Goal: Find specific page/section: Find specific page/section

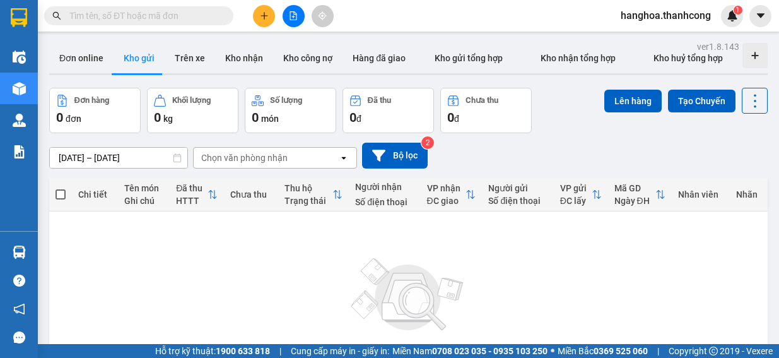
click at [341, 163] on icon "open" at bounding box center [344, 158] width 10 height 10
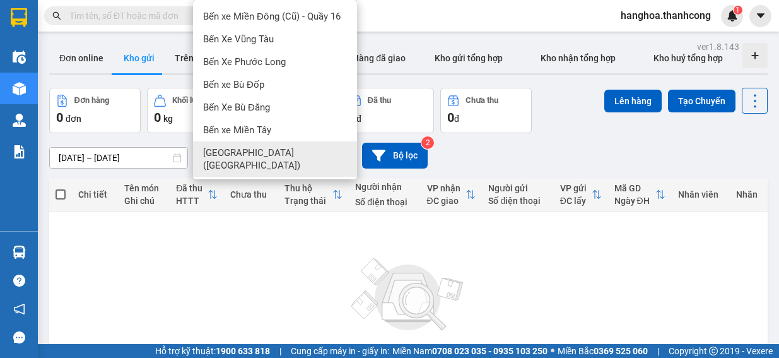
click at [374, 178] on th "Người nhận Số điện thoại" at bounding box center [384, 194] width 71 height 33
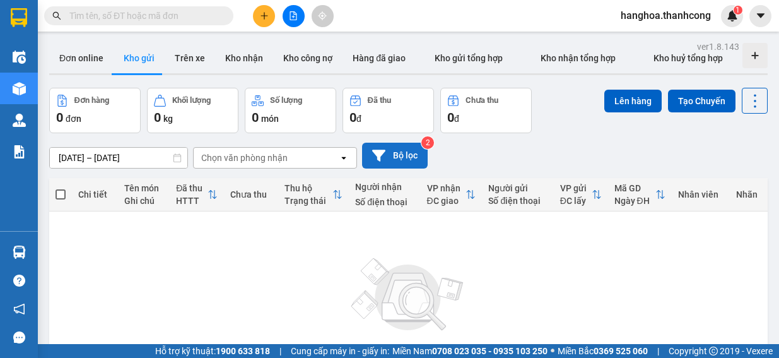
click at [382, 166] on button "Bộ lọc" at bounding box center [395, 156] width 66 height 26
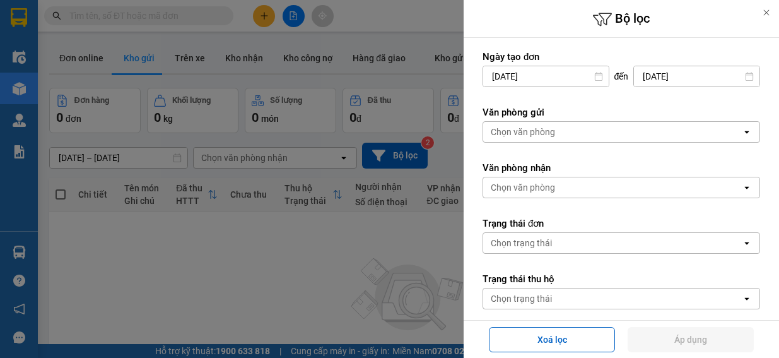
click at [380, 164] on div at bounding box center [389, 179] width 779 height 358
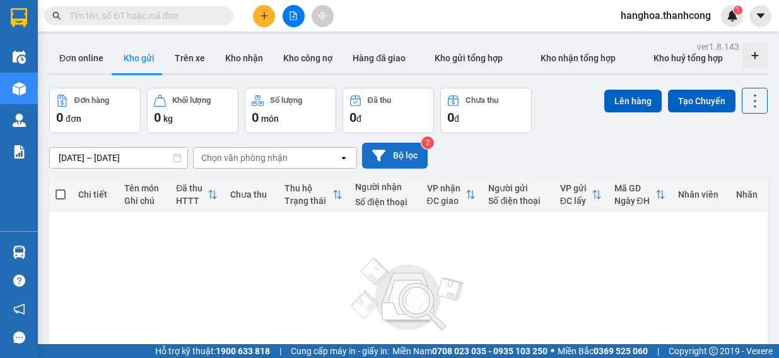
click at [417, 154] on button "Bộ lọc" at bounding box center [395, 156] width 66 height 26
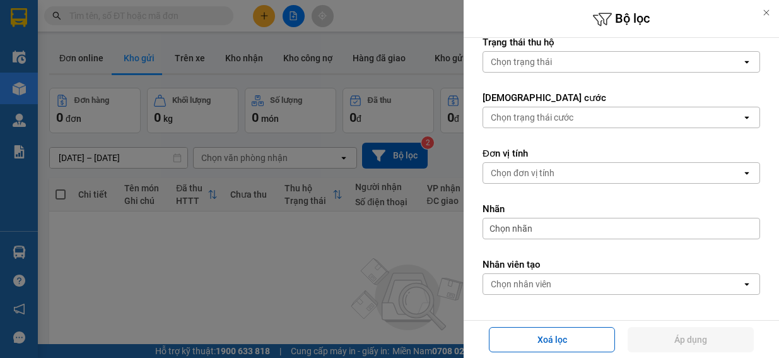
scroll to position [281, 0]
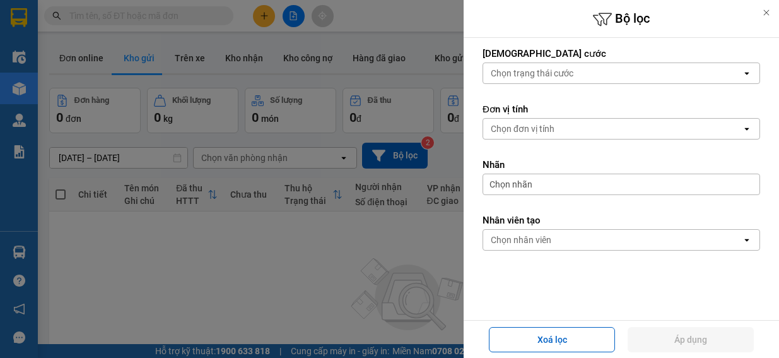
click at [371, 233] on div at bounding box center [389, 179] width 779 height 358
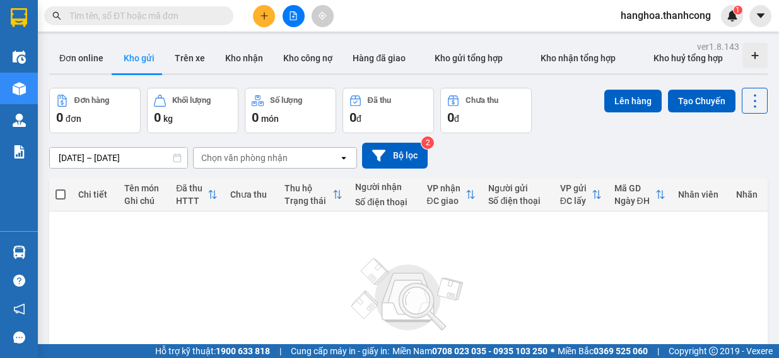
click at [597, 291] on div "Không có đơn hàng nào. Bạn thử điều chỉnh lại bộ lọc nhé!" at bounding box center [408, 309] width 706 height 189
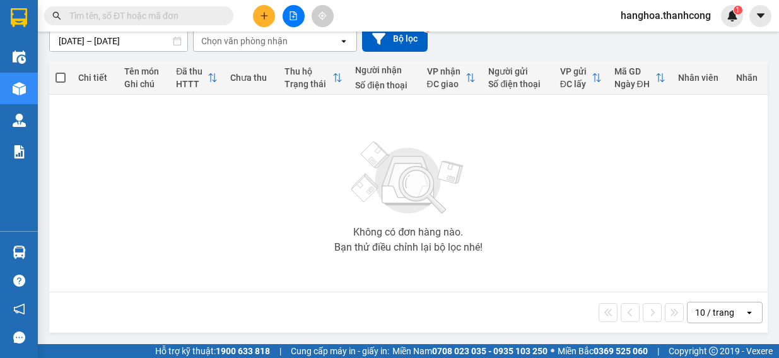
scroll to position [0, 0]
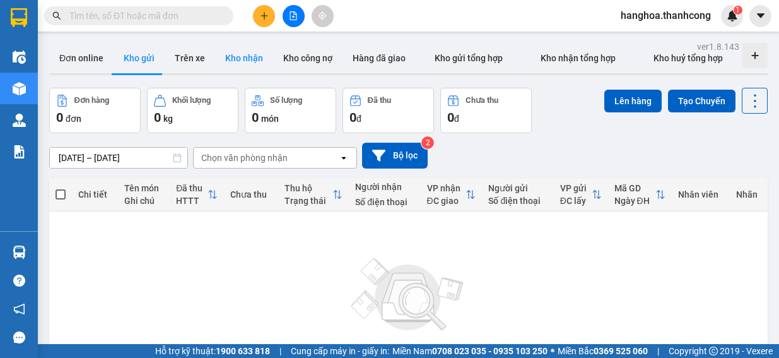
click at [240, 57] on button "Kho nhận" at bounding box center [244, 58] width 58 height 30
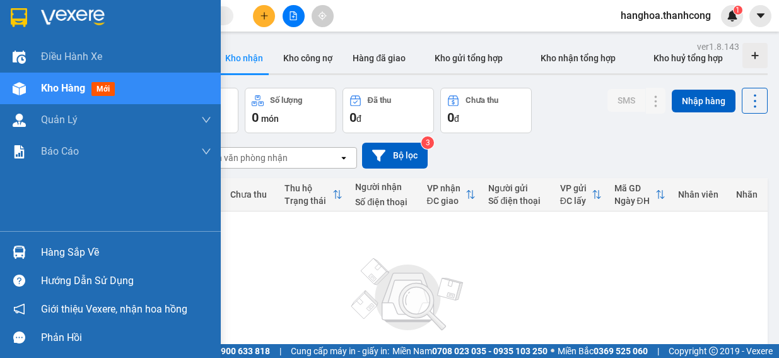
click at [75, 90] on span "Kho hàng" at bounding box center [63, 88] width 44 height 12
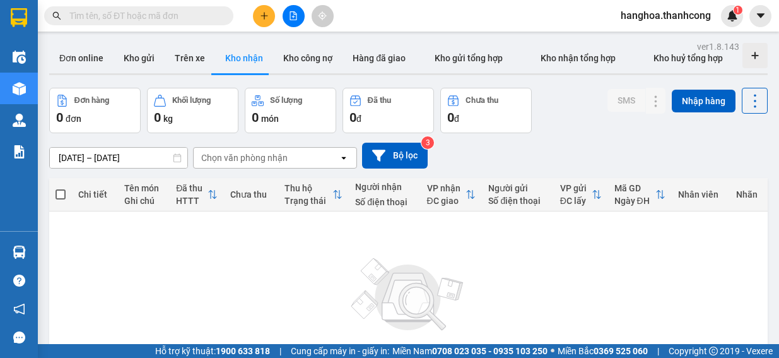
click at [75, 89] on button "Đơn hàng 0 đơn" at bounding box center [94, 110] width 91 height 45
click at [140, 61] on button "Kho gửi" at bounding box center [139, 58] width 51 height 30
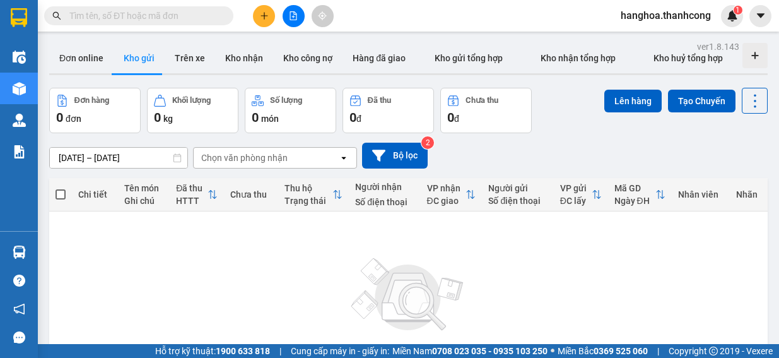
click at [345, 158] on icon "open" at bounding box center [344, 158] width 10 height 10
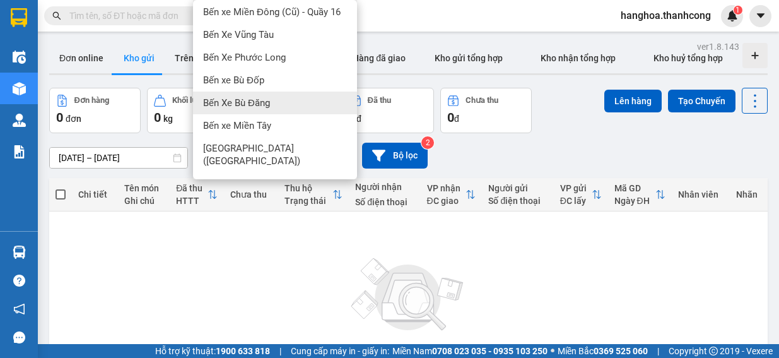
scroll to position [6, 0]
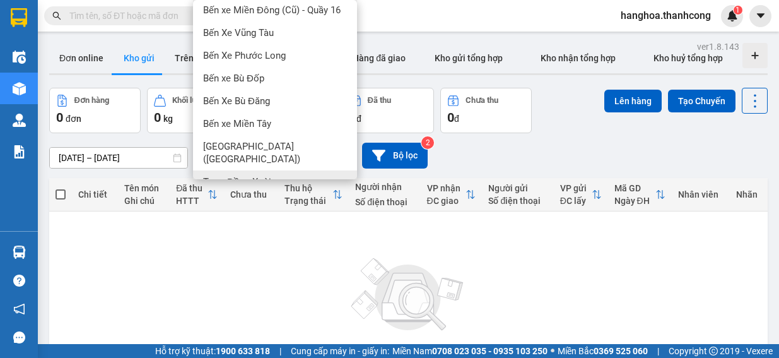
click at [252, 175] on span "Trạm Đồng Xoài" at bounding box center [237, 181] width 68 height 13
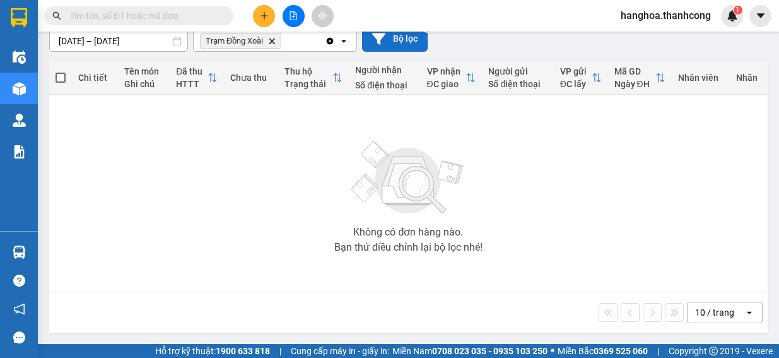
scroll to position [56, 0]
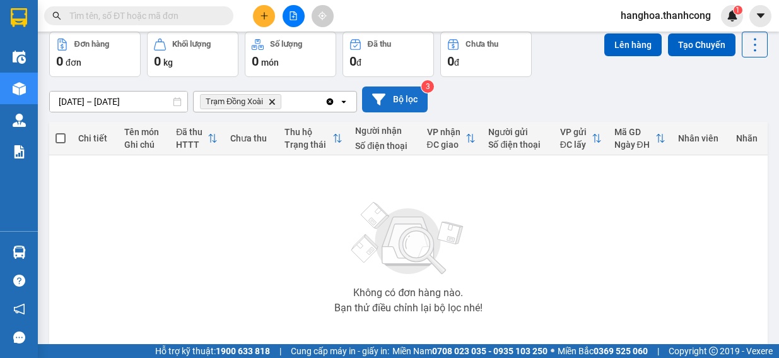
click at [411, 100] on button "Bộ lọc" at bounding box center [395, 99] width 66 height 26
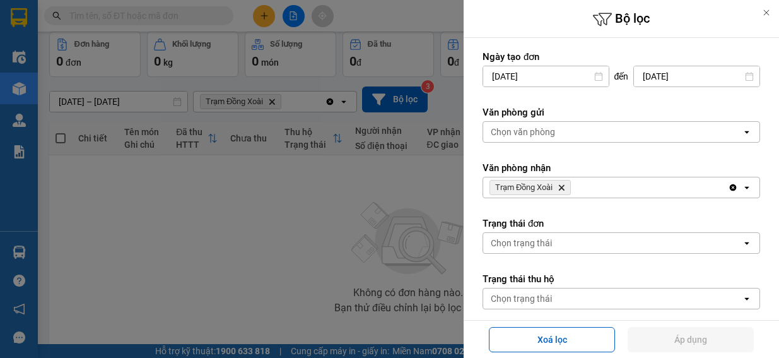
click at [340, 262] on div at bounding box center [389, 179] width 779 height 358
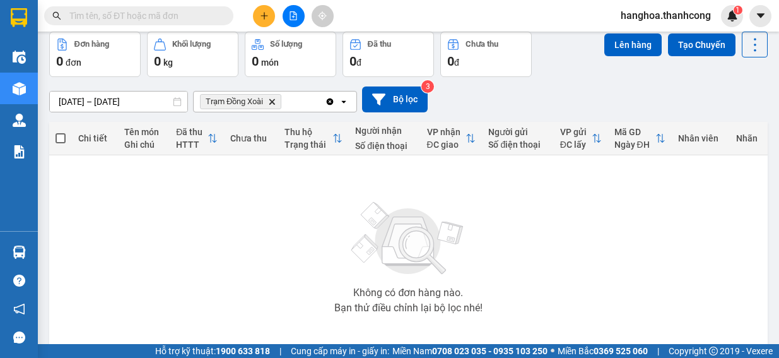
click at [330, 102] on icon "Clear all" at bounding box center [330, 101] width 10 height 10
click at [307, 102] on div "Chọn văn phòng nhận" at bounding box center [266, 101] width 145 height 20
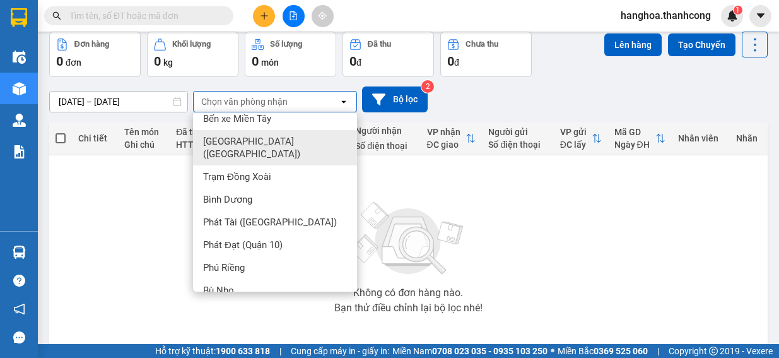
scroll to position [125, 0]
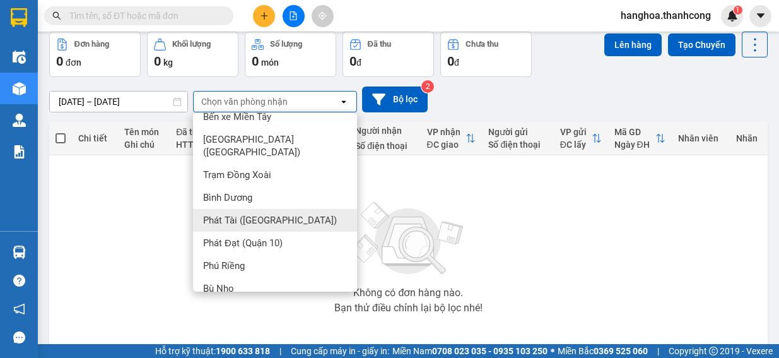
click at [275, 214] on span "Phát Tài (Quận 5)" at bounding box center [270, 220] width 134 height 13
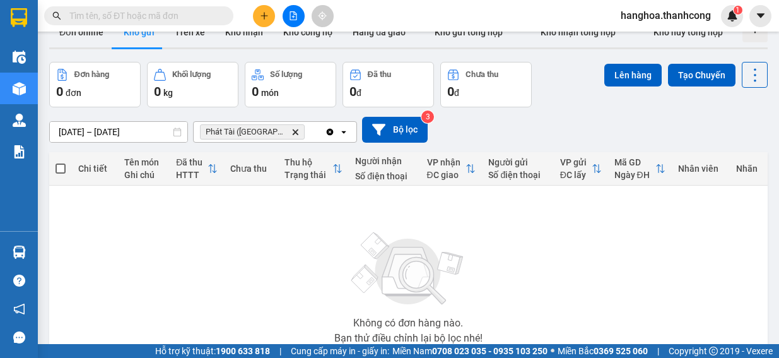
scroll to position [0, 0]
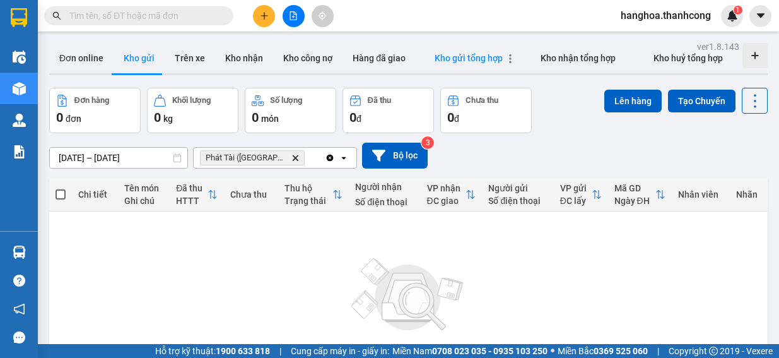
click at [474, 59] on span "Kho gửi tổng hợp" at bounding box center [469, 58] width 68 height 10
